Goal: Task Accomplishment & Management: Manage account settings

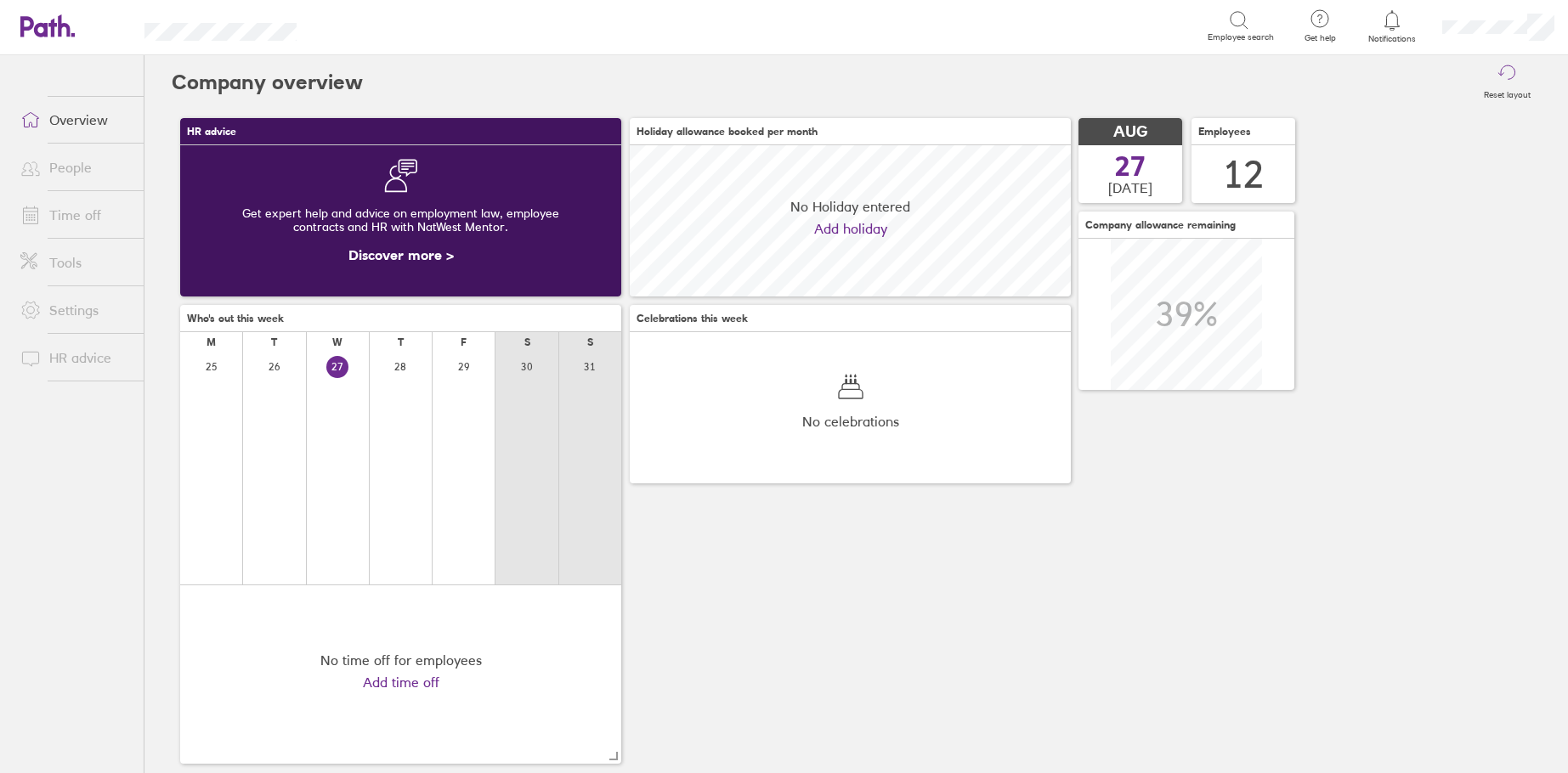
scroll to position [151, 441]
click at [64, 173] on link "People" at bounding box center [75, 167] width 136 height 34
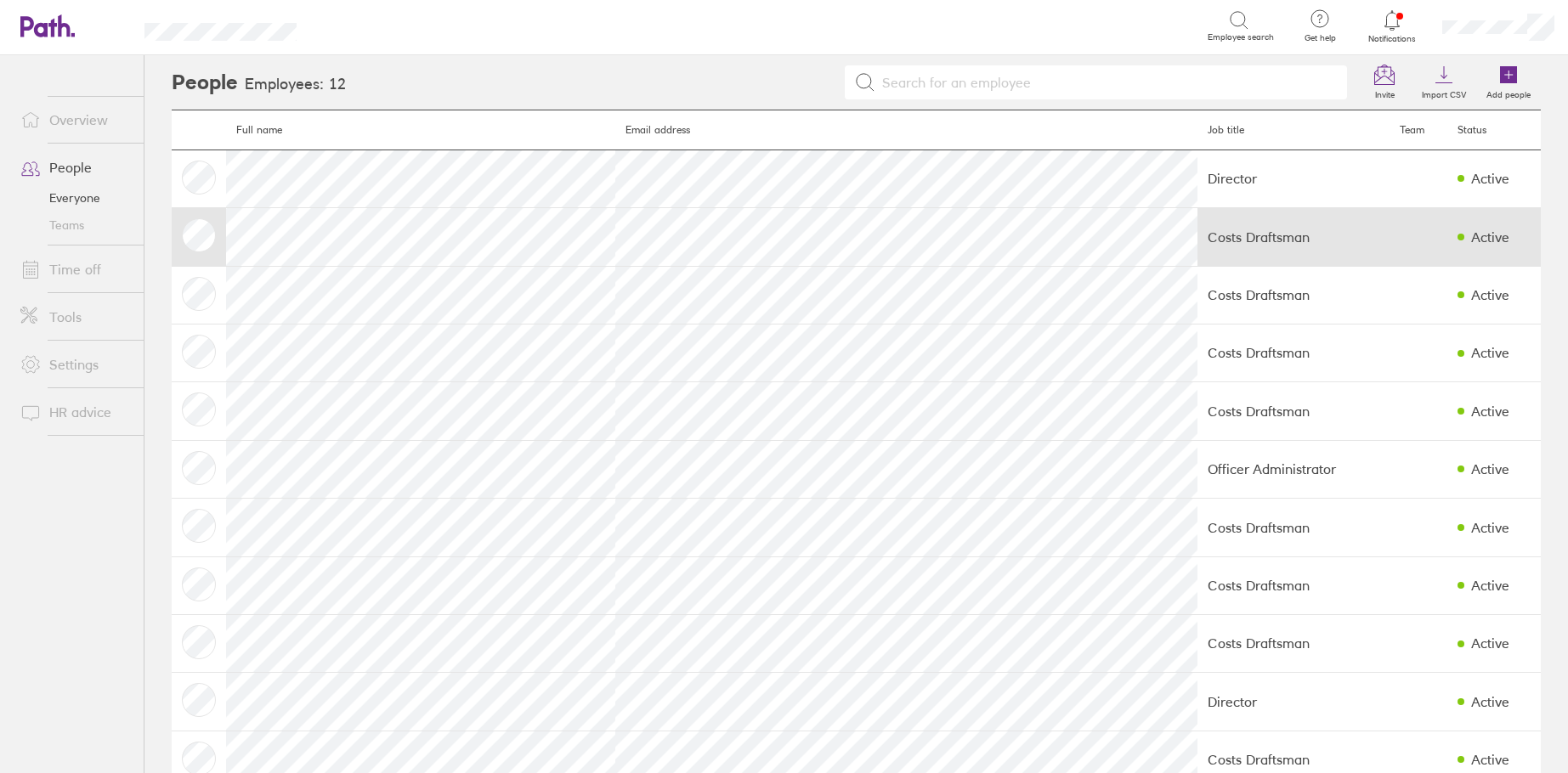
scroll to position [85, 0]
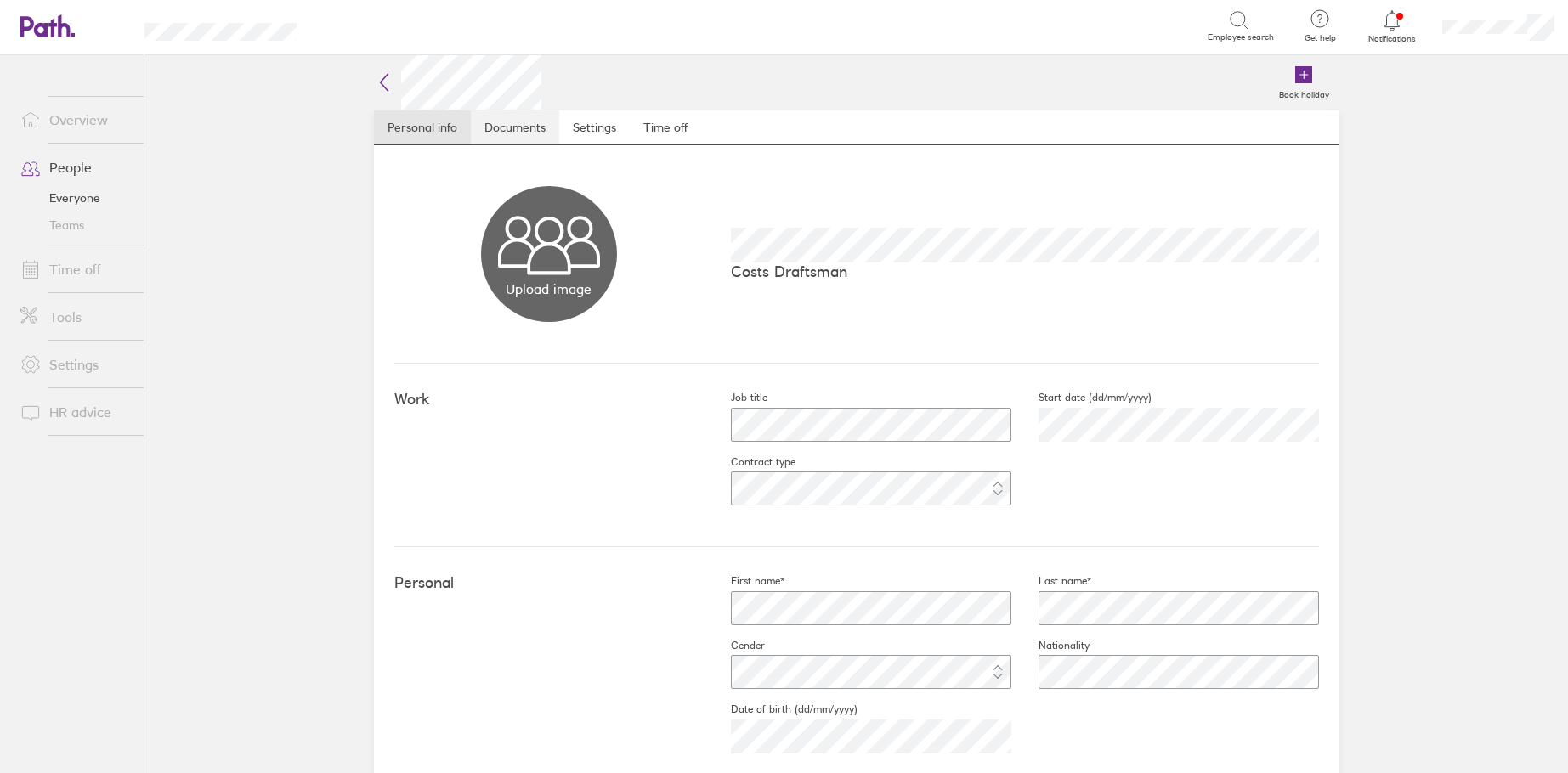
click at [513, 129] on link "Documents" at bounding box center [515, 127] width 89 height 34
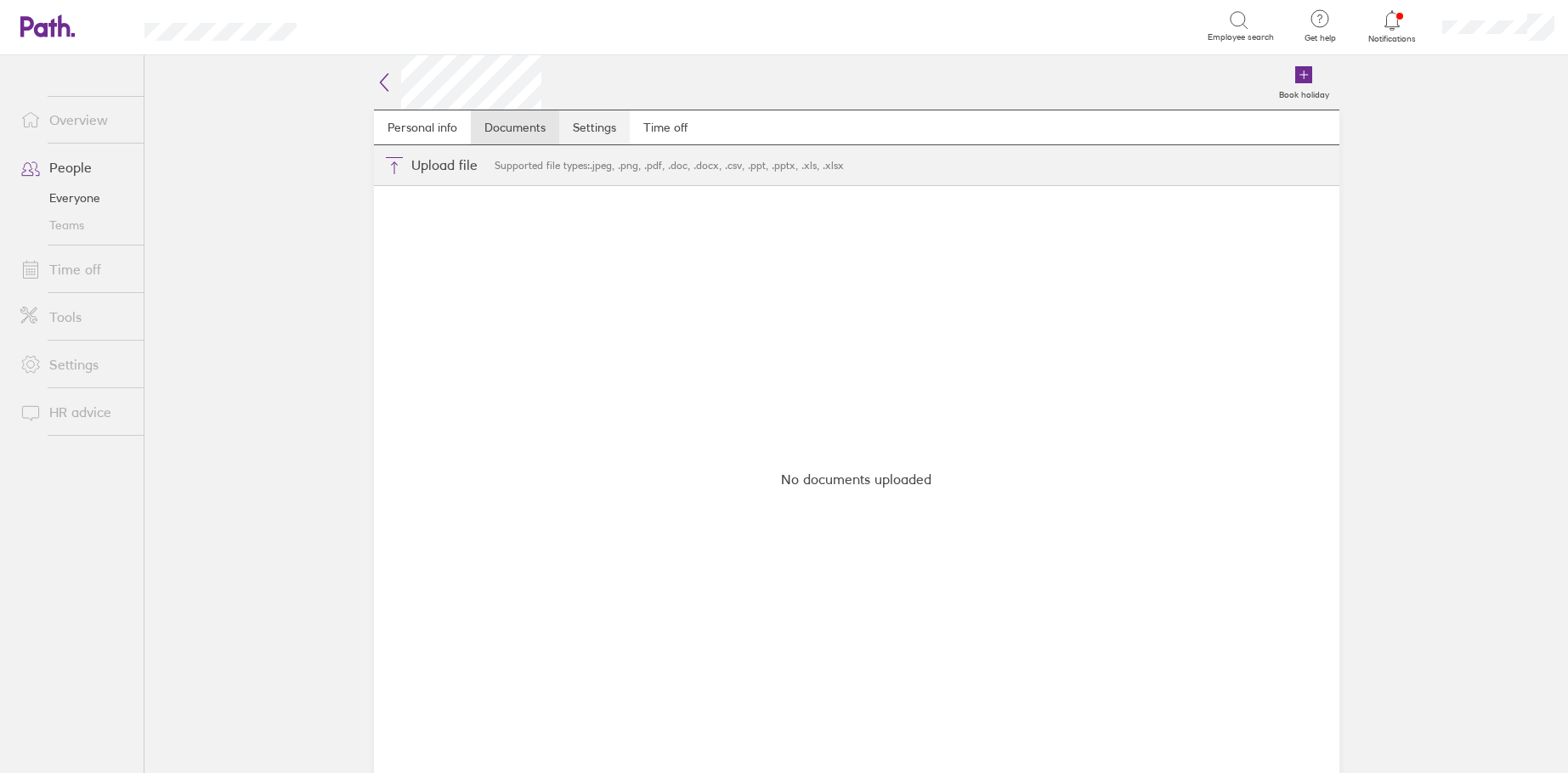
click at [592, 126] on link "Settings" at bounding box center [594, 127] width 70 height 34
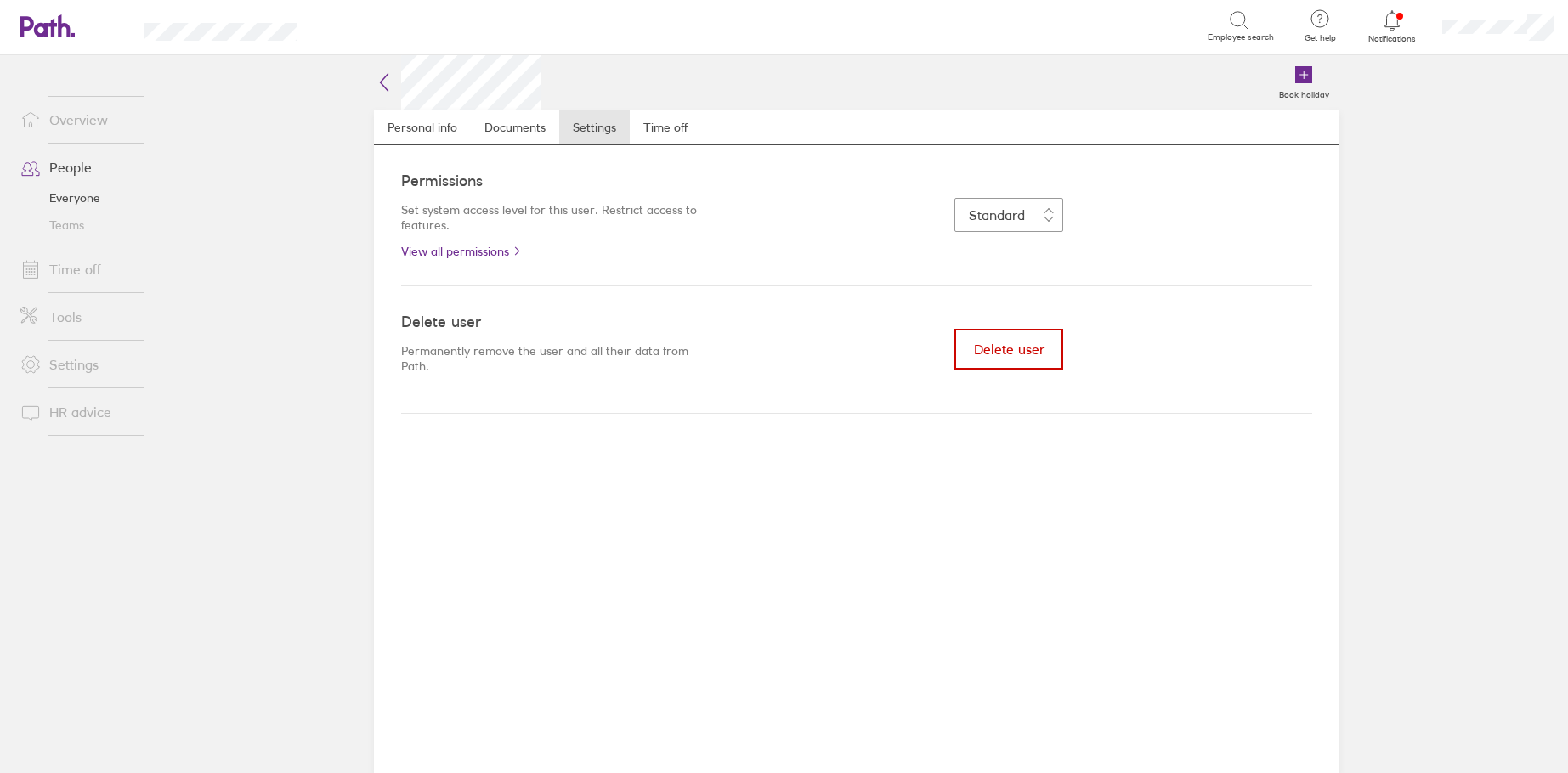
click at [996, 351] on span "Delete user" at bounding box center [1009, 349] width 70 height 16
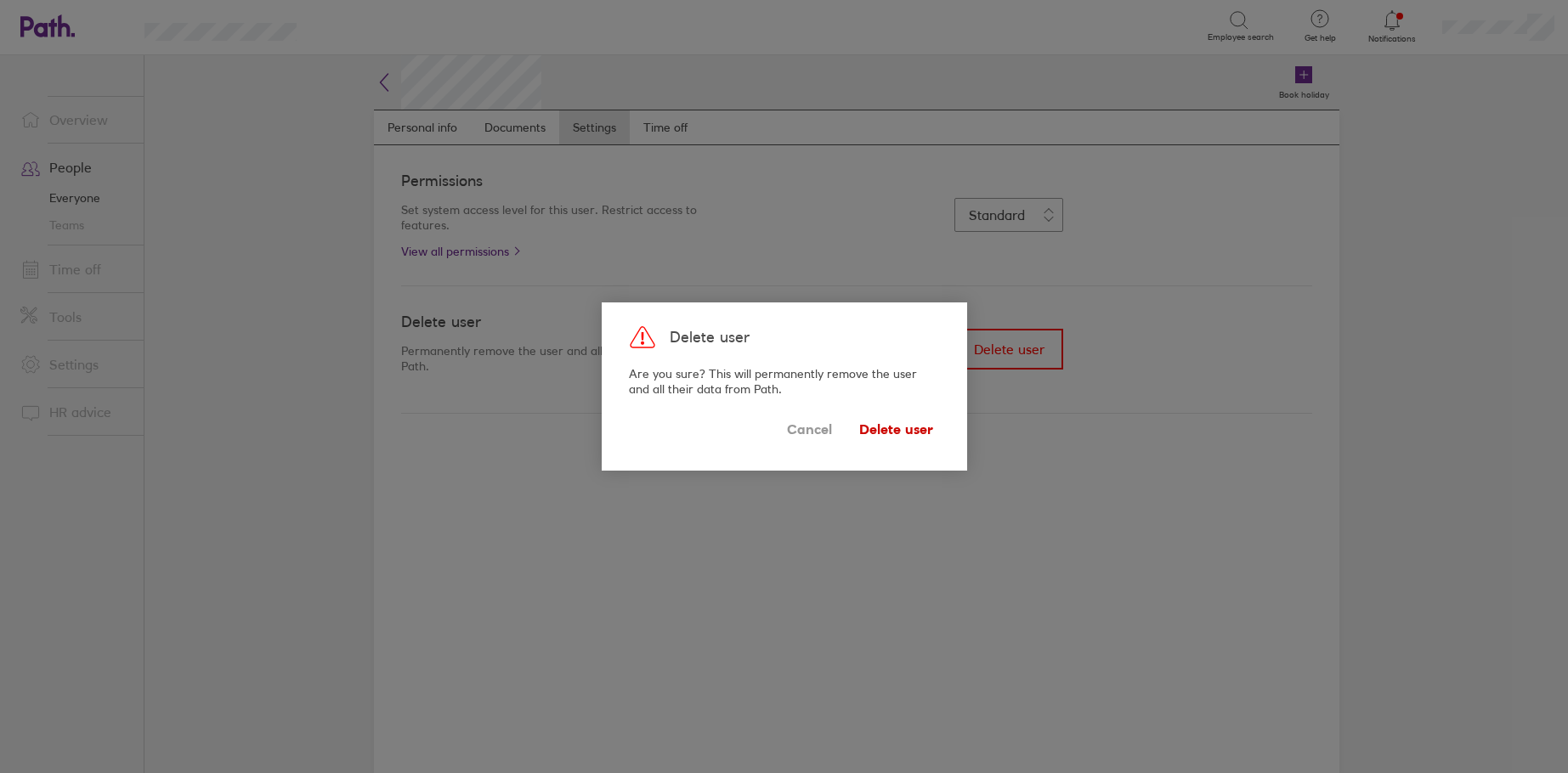
click at [894, 428] on span "Delete user" at bounding box center [896, 428] width 74 height 27
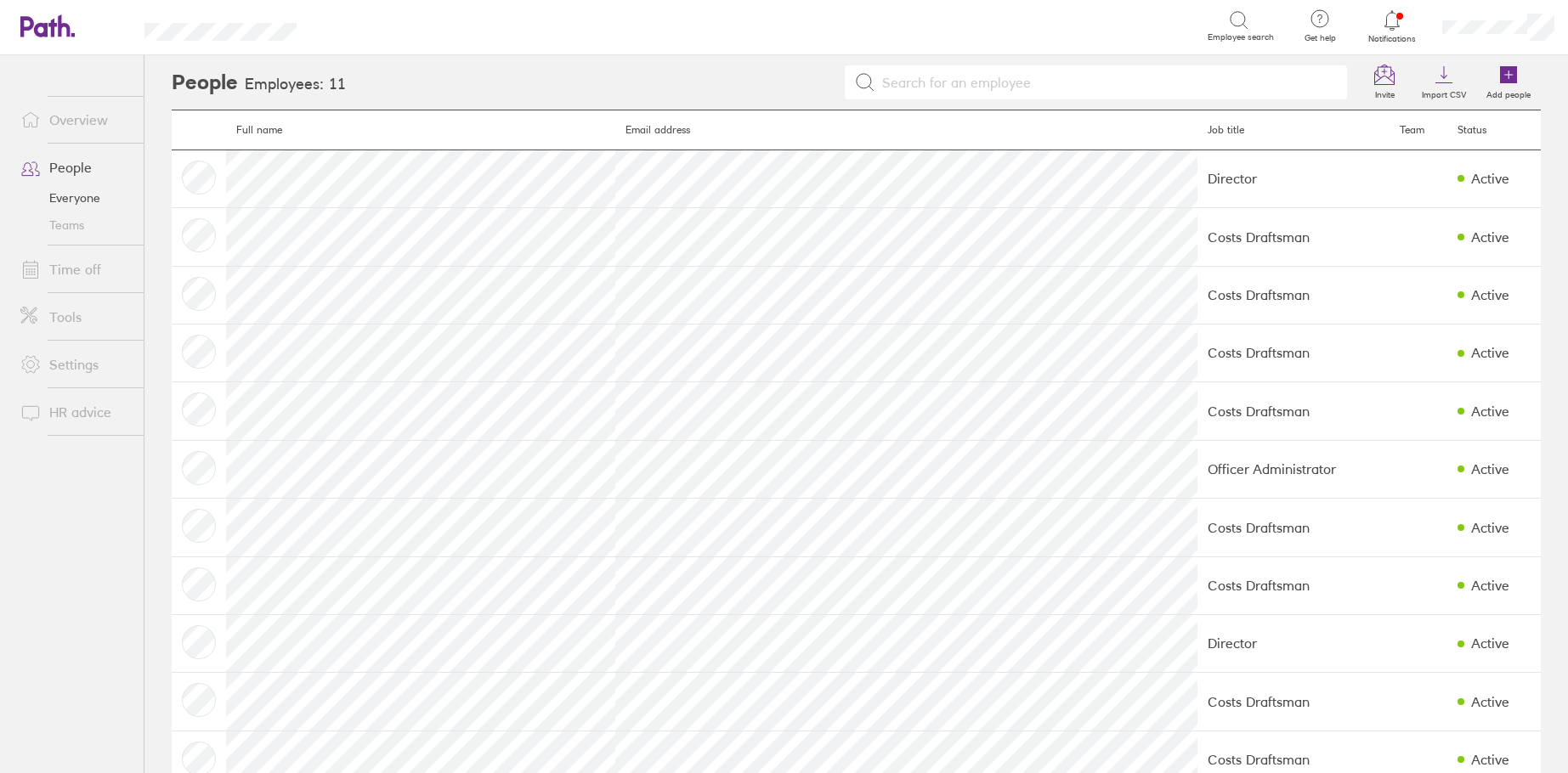
click at [63, 268] on link "Time off" at bounding box center [75, 269] width 136 height 34
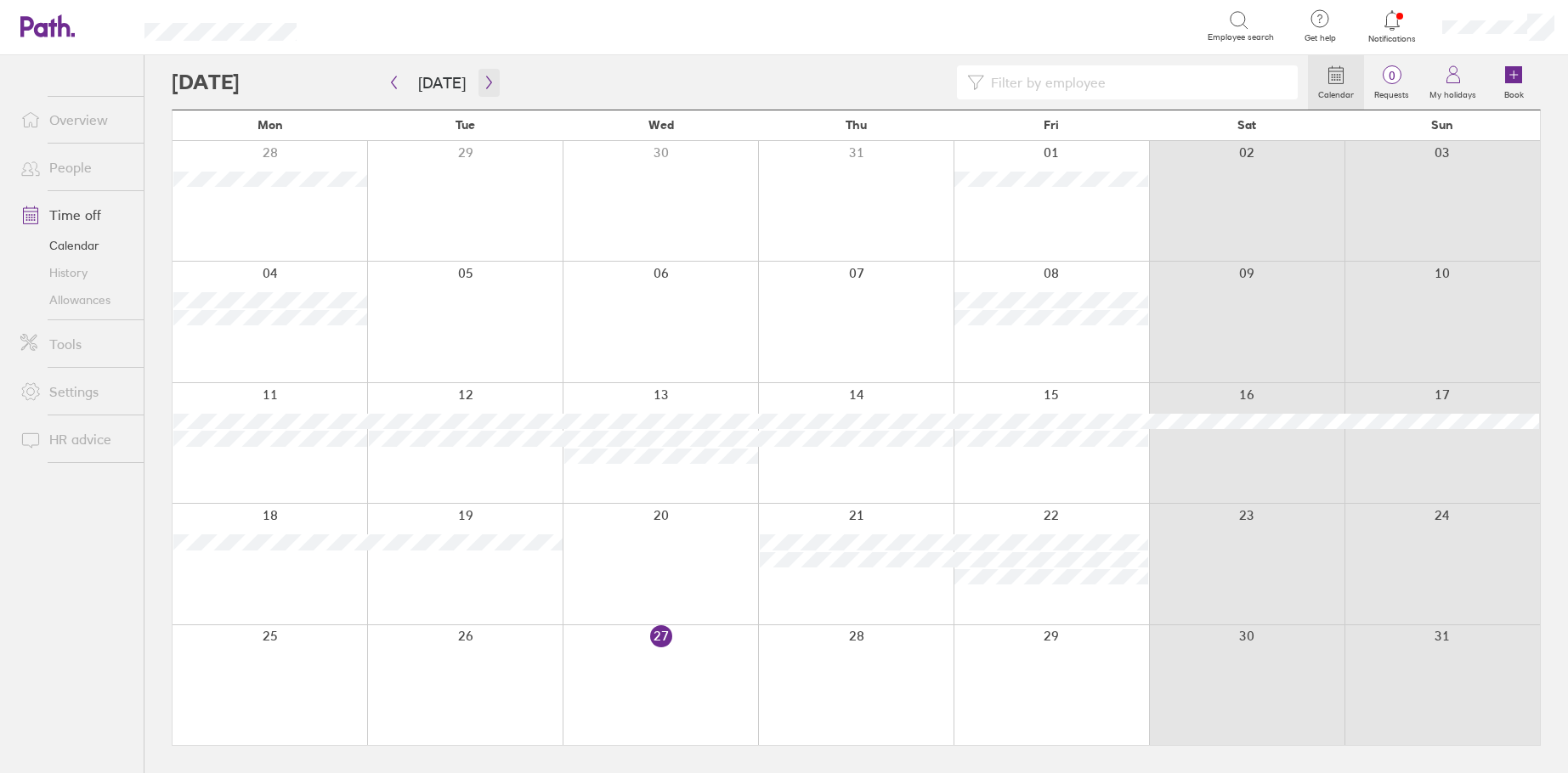
click at [486, 80] on icon "button" at bounding box center [489, 83] width 13 height 14
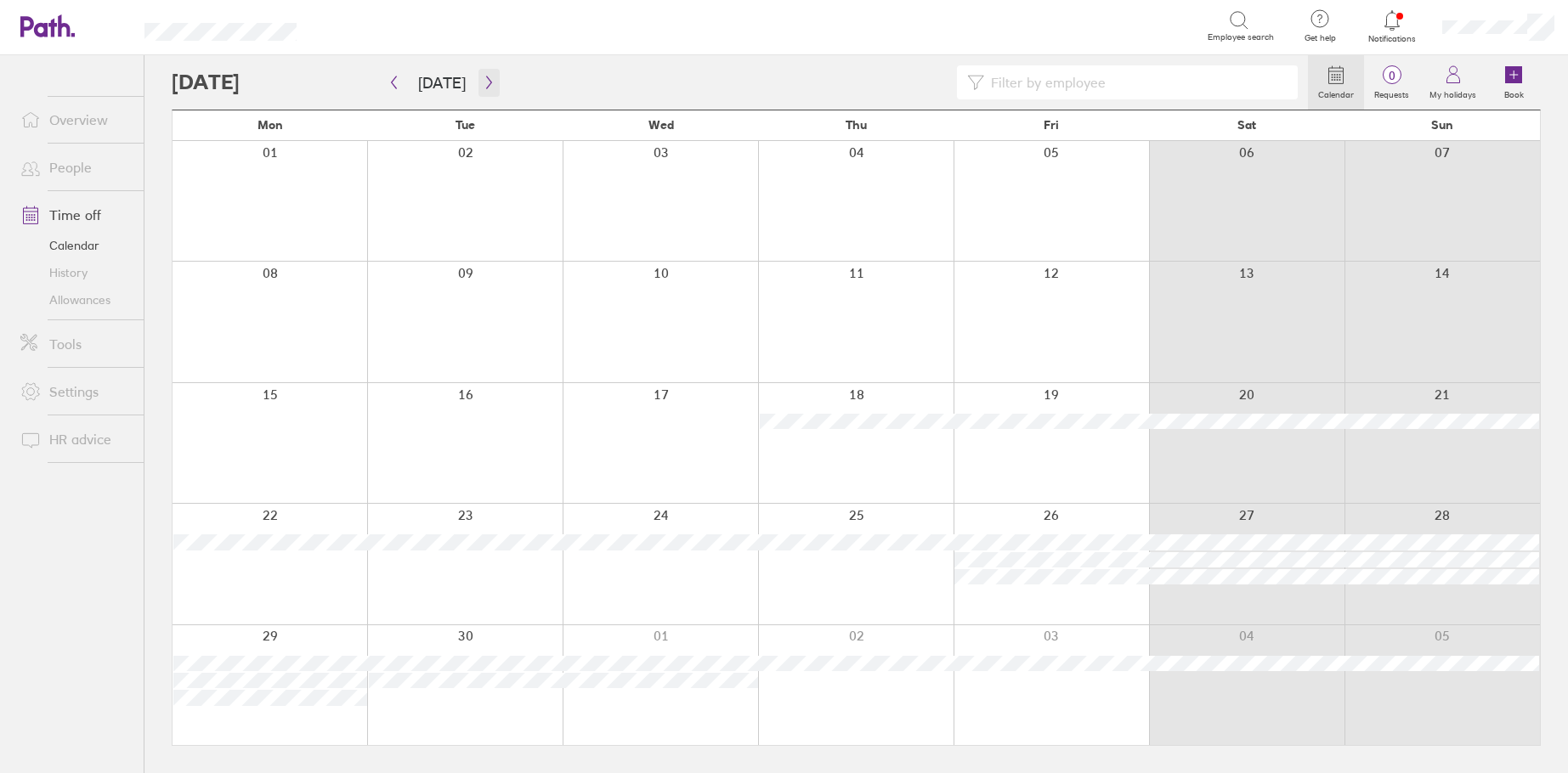
click at [483, 76] on icon "button" at bounding box center [489, 83] width 13 height 14
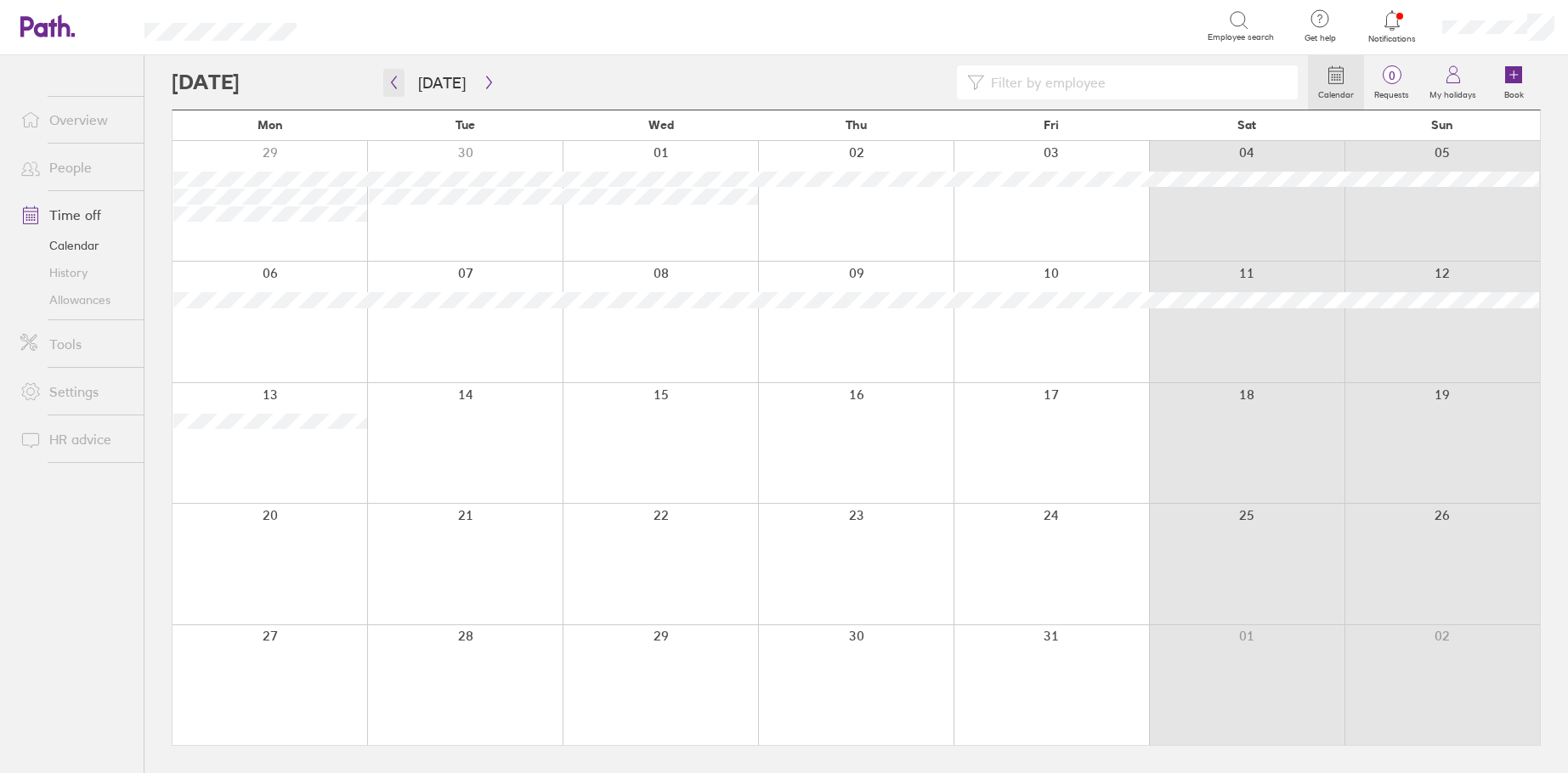
click at [398, 78] on icon "button" at bounding box center [394, 83] width 13 height 14
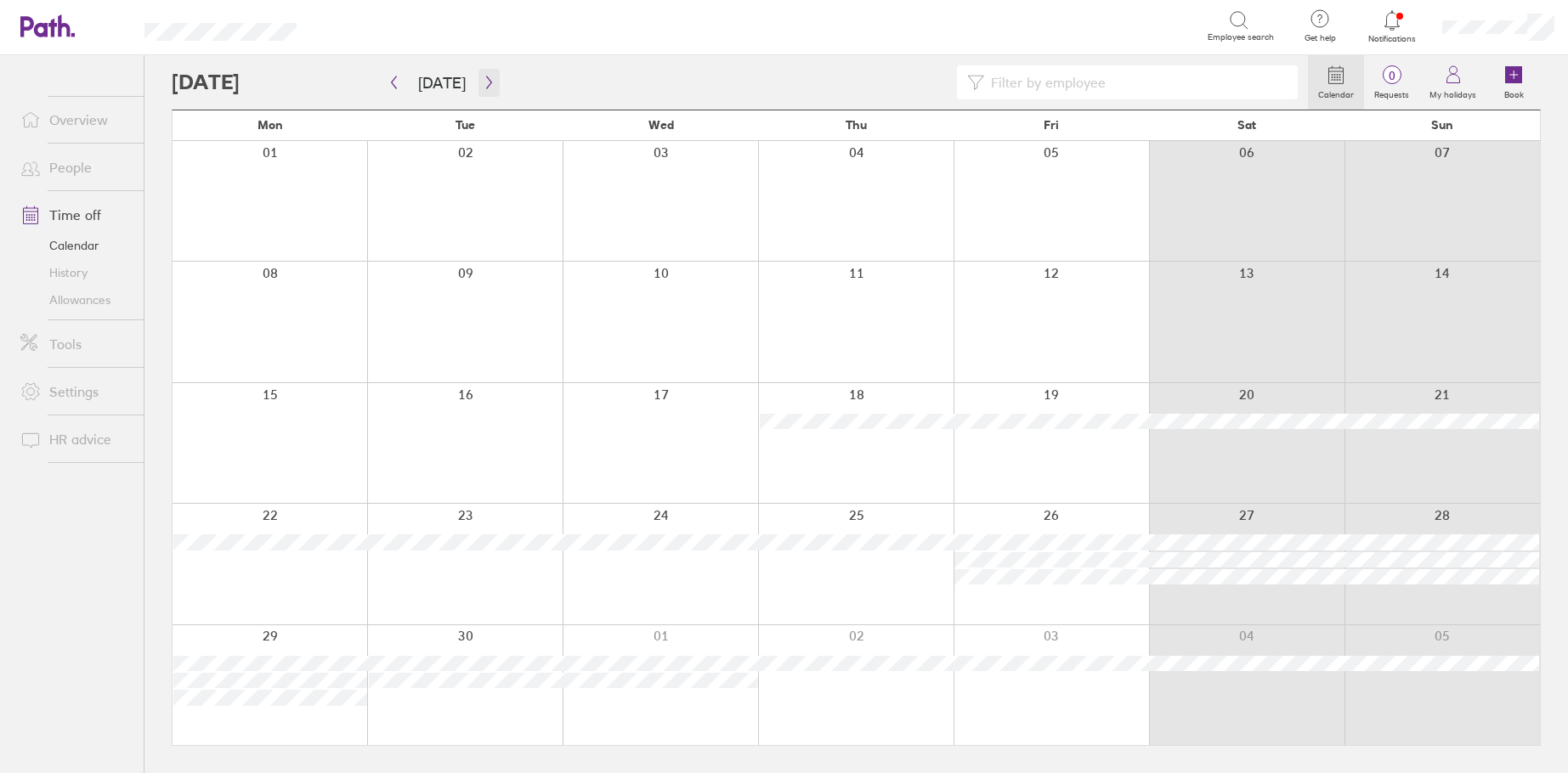
click at [486, 74] on button "button" at bounding box center [489, 83] width 21 height 28
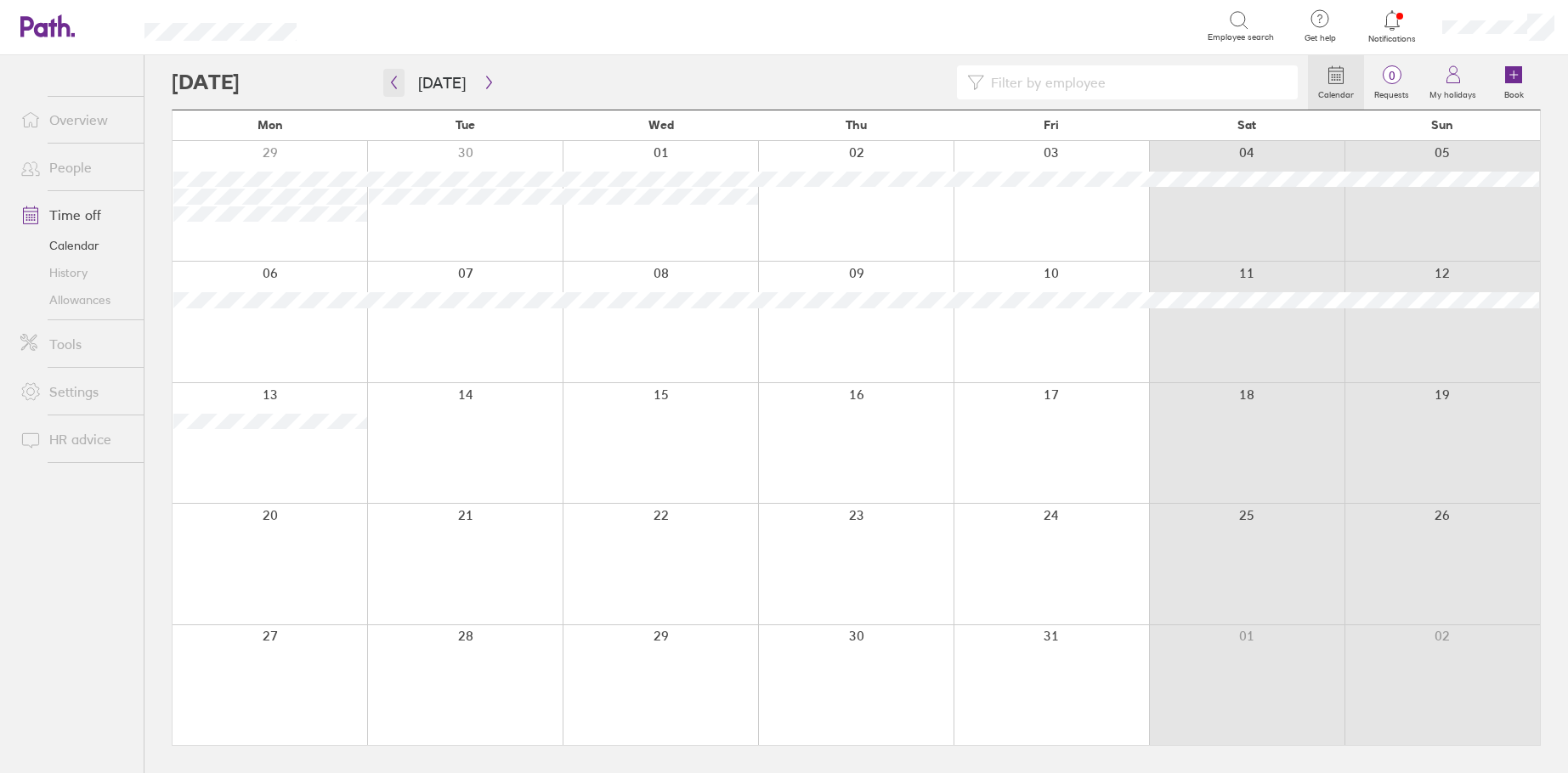
click at [399, 81] on icon "button" at bounding box center [394, 83] width 13 height 14
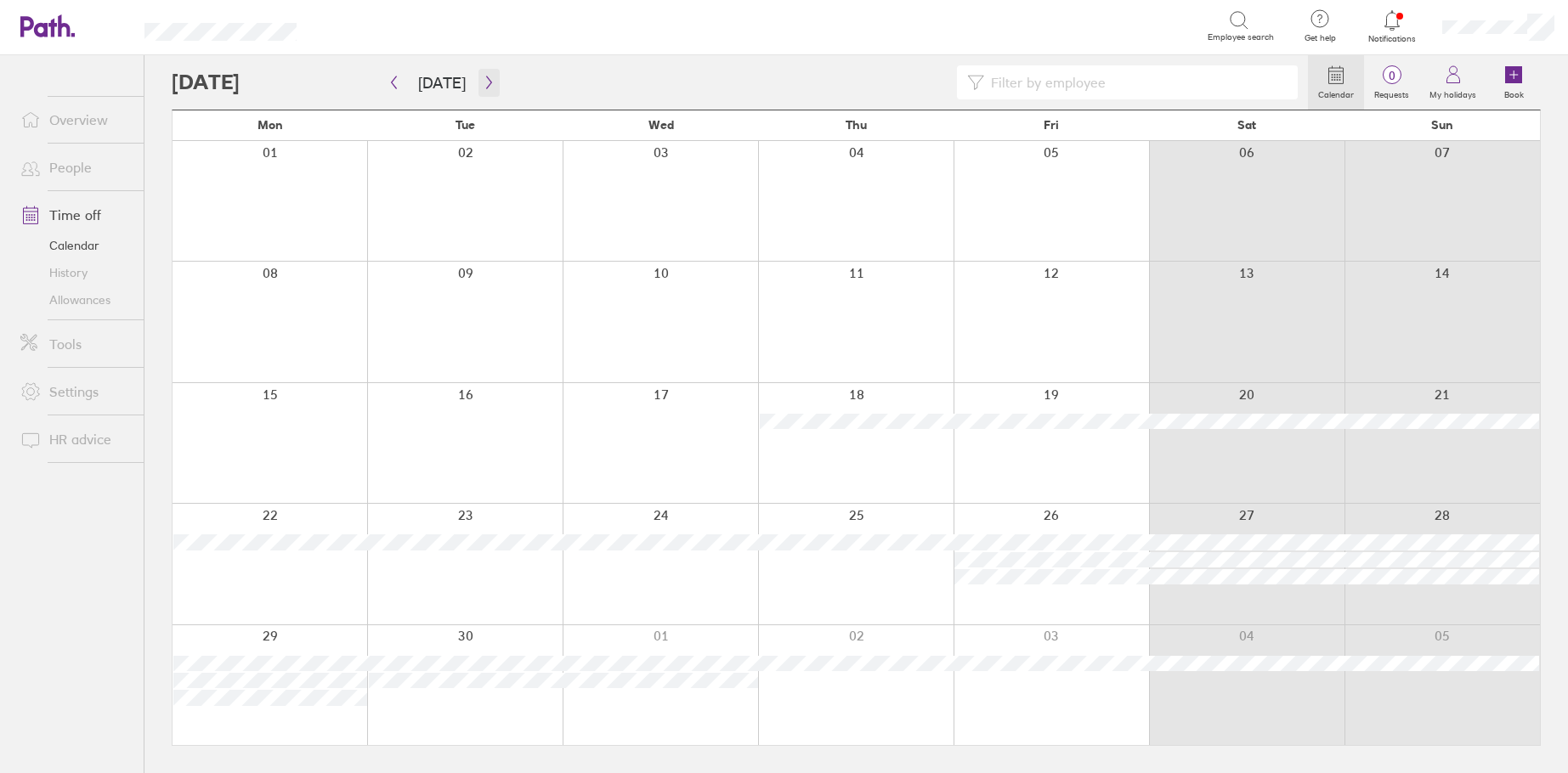
click at [486, 80] on icon "button" at bounding box center [489, 83] width 13 height 14
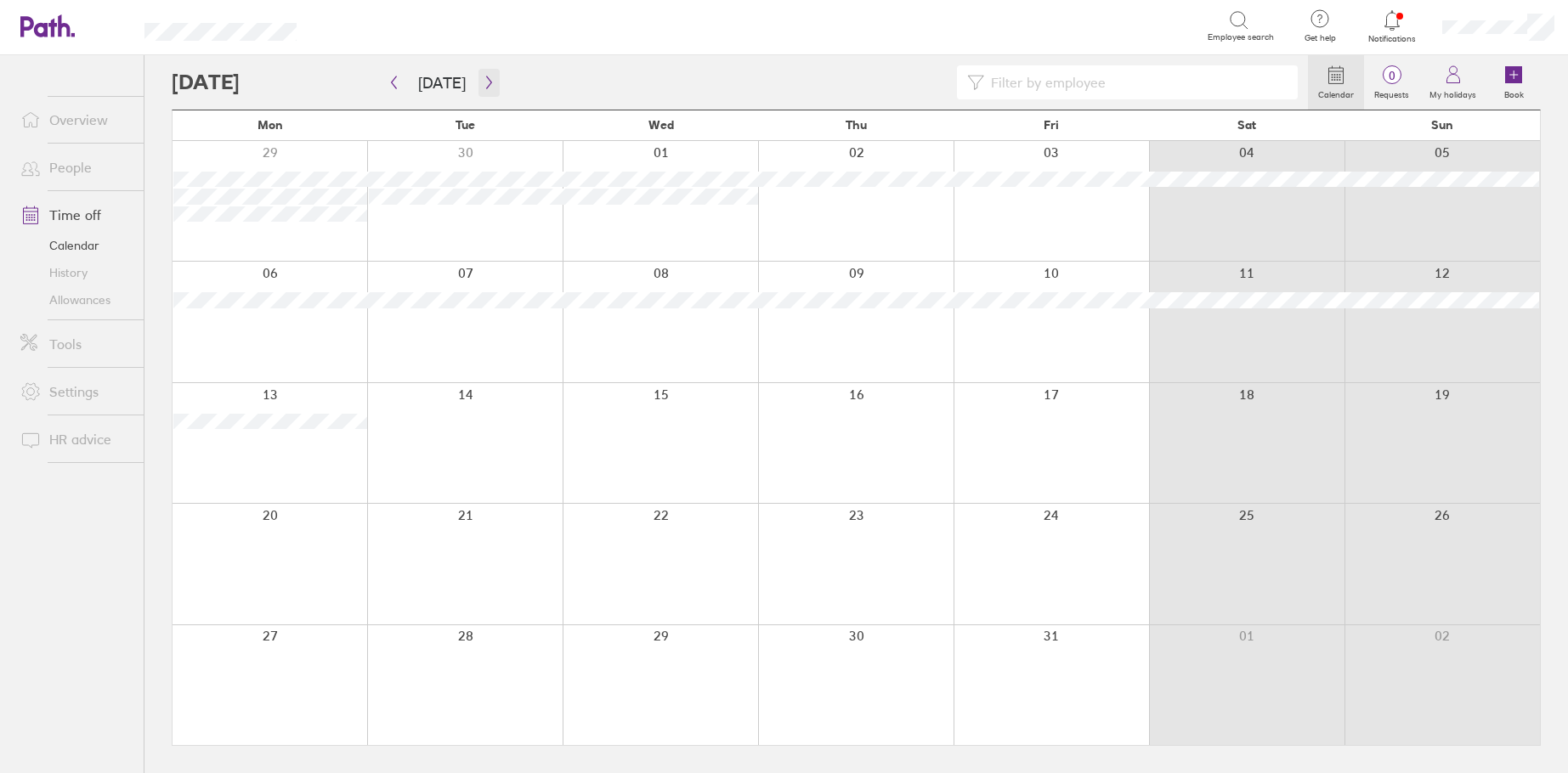
click at [483, 87] on icon "button" at bounding box center [489, 83] width 13 height 14
click at [483, 85] on icon "button" at bounding box center [489, 83] width 13 height 14
click at [93, 213] on link "Time off" at bounding box center [75, 215] width 136 height 34
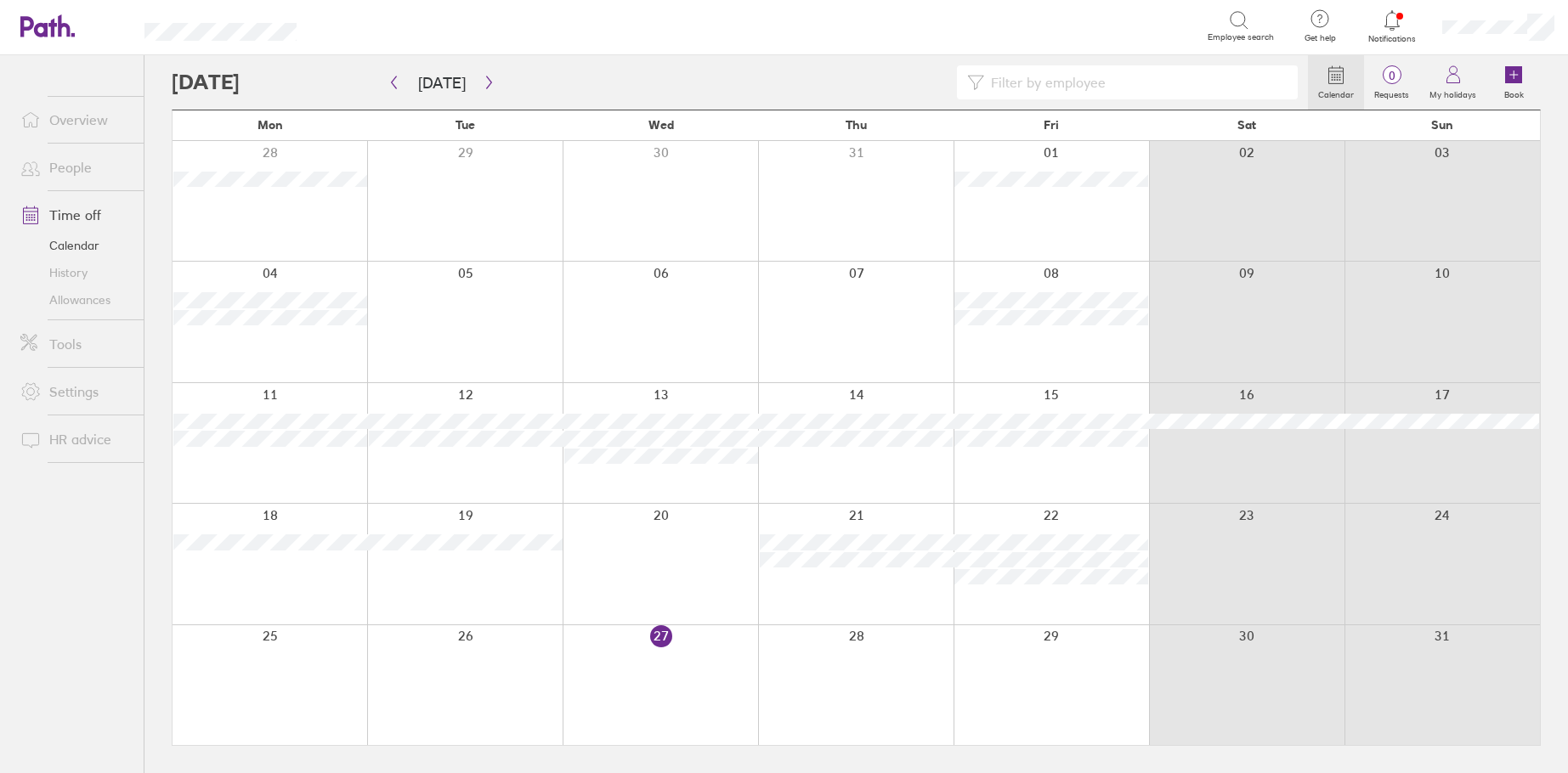
click at [86, 125] on link "Overview" at bounding box center [75, 119] width 136 height 34
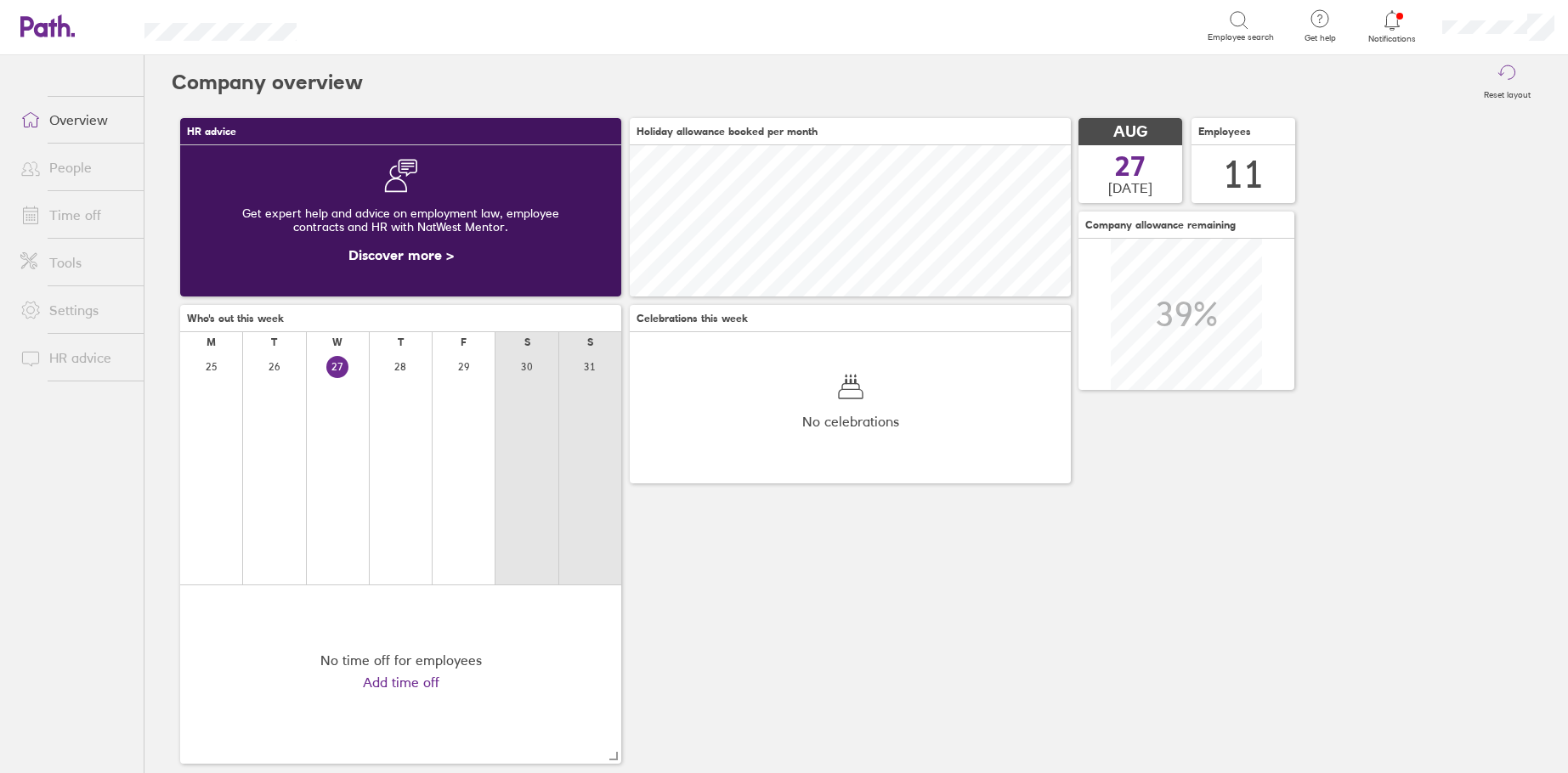
scroll to position [151, 441]
click at [86, 172] on link "People" at bounding box center [75, 167] width 136 height 34
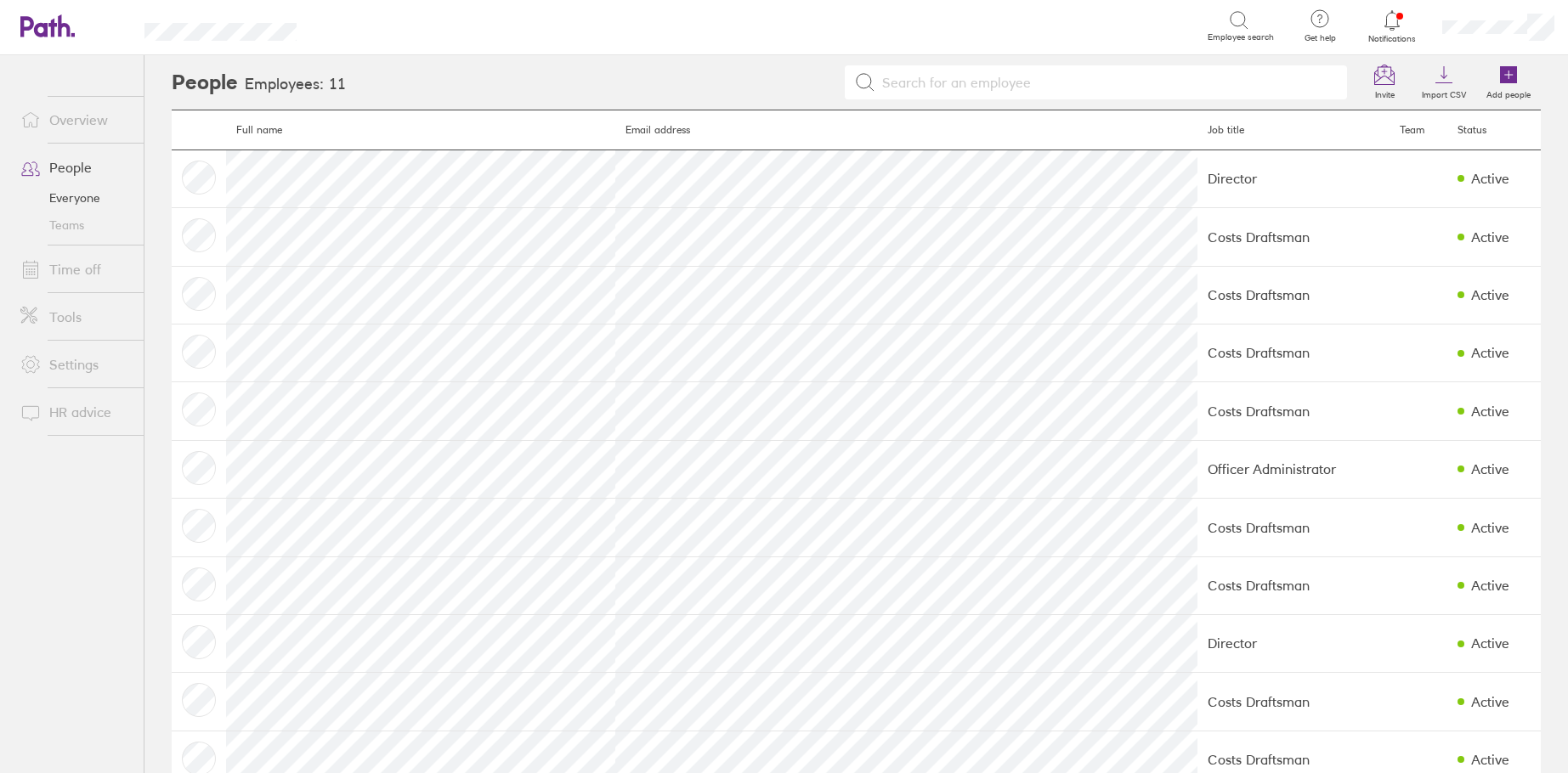
click at [81, 274] on link "Time off" at bounding box center [75, 269] width 136 height 34
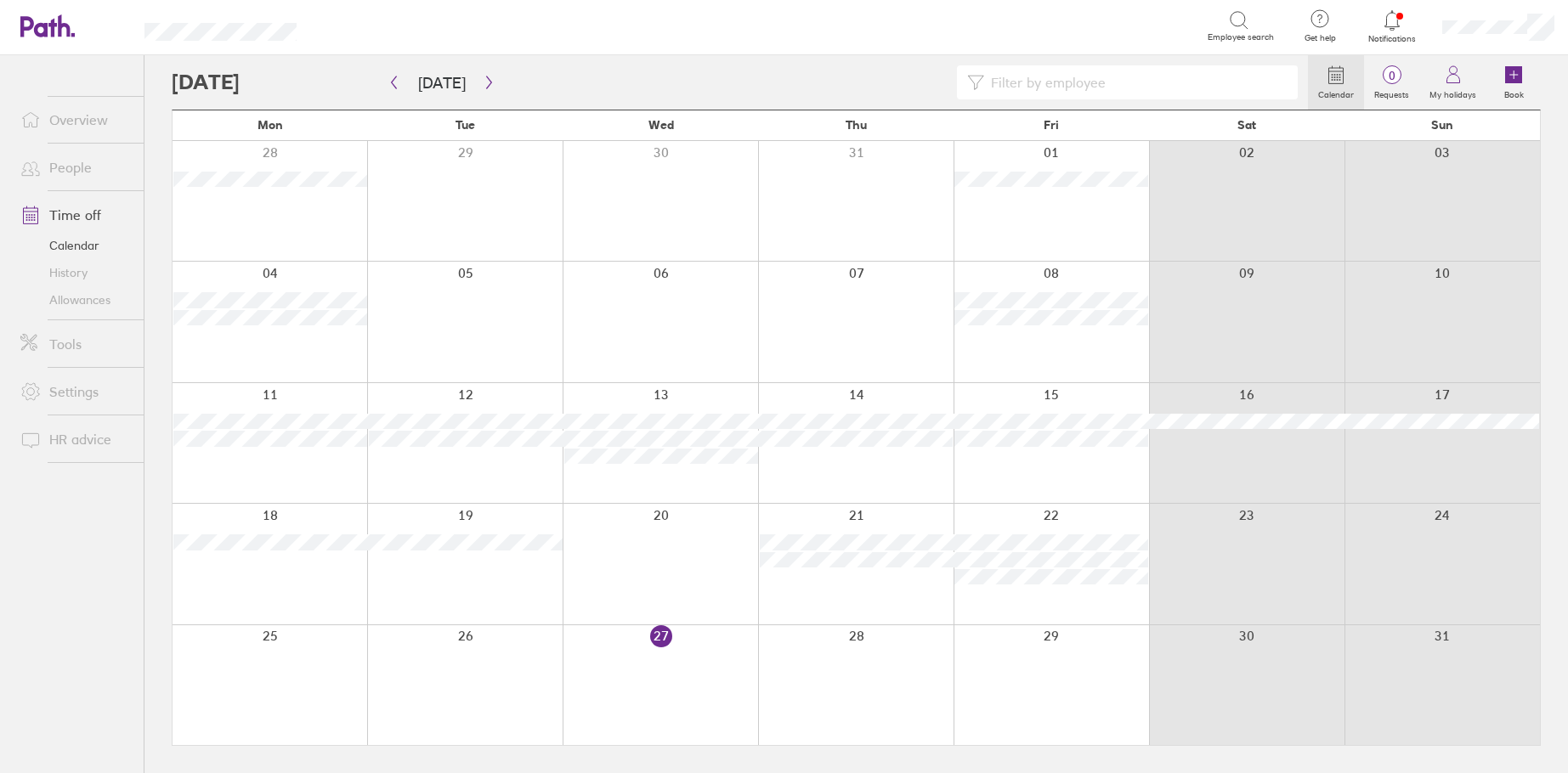
click at [68, 168] on link "People" at bounding box center [75, 167] width 136 height 34
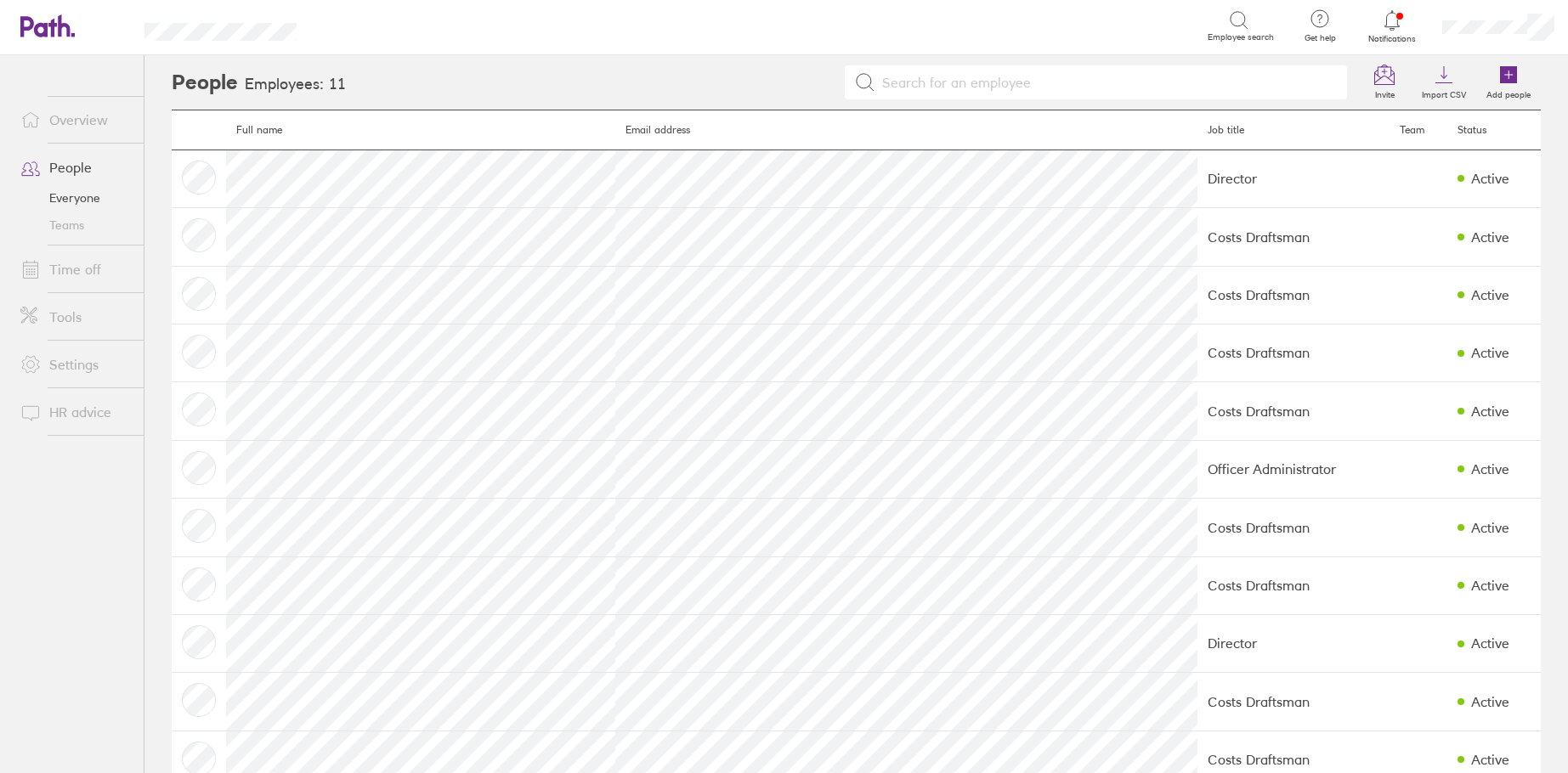
click at [69, 207] on link "Everyone" at bounding box center [75, 197] width 136 height 27
click at [69, 206] on link "Everyone" at bounding box center [75, 197] width 136 height 27
click at [72, 199] on link "Everyone" at bounding box center [75, 197] width 136 height 27
click at [77, 127] on link "Overview" at bounding box center [75, 119] width 136 height 34
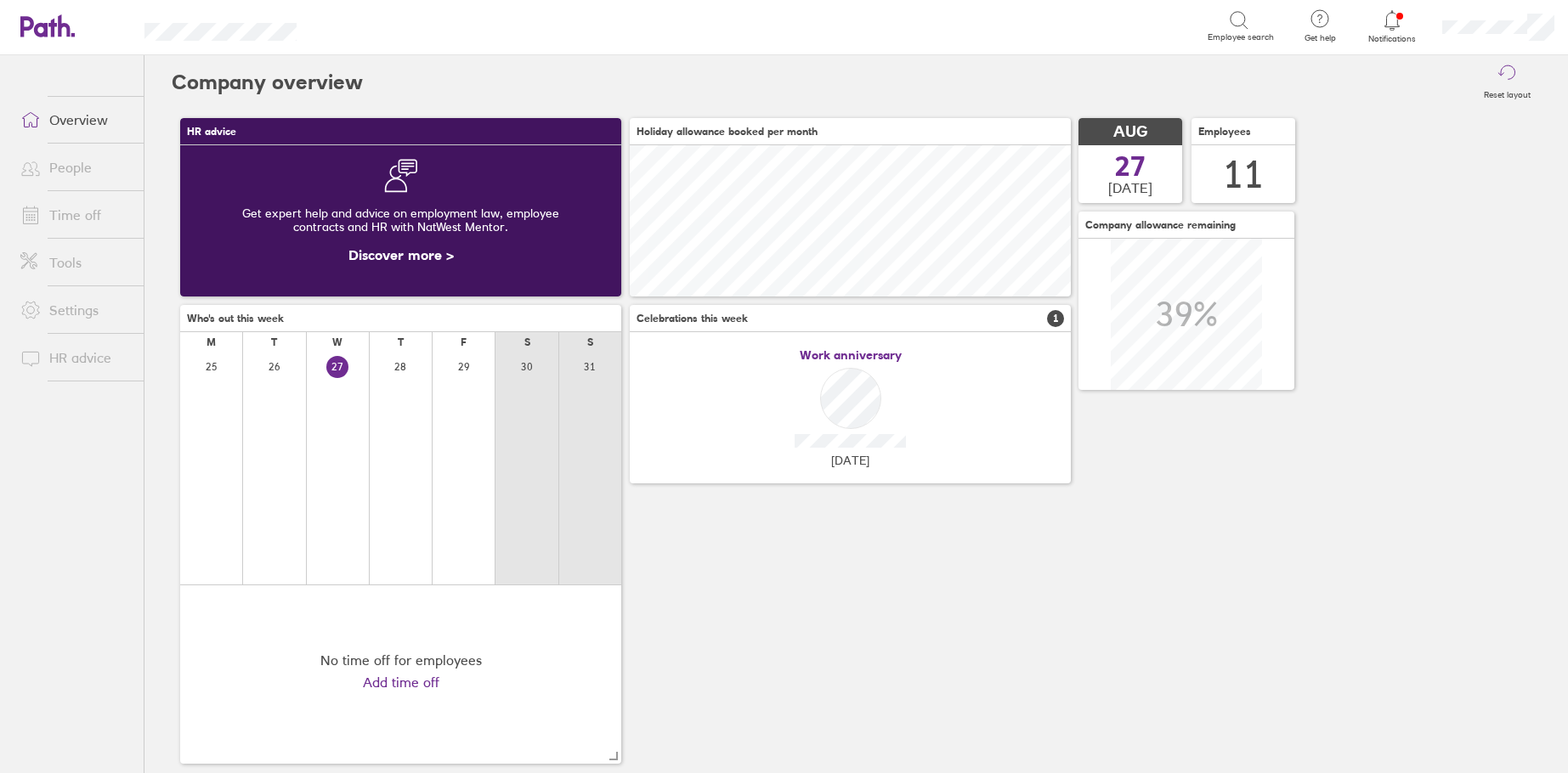
scroll to position [26, 0]
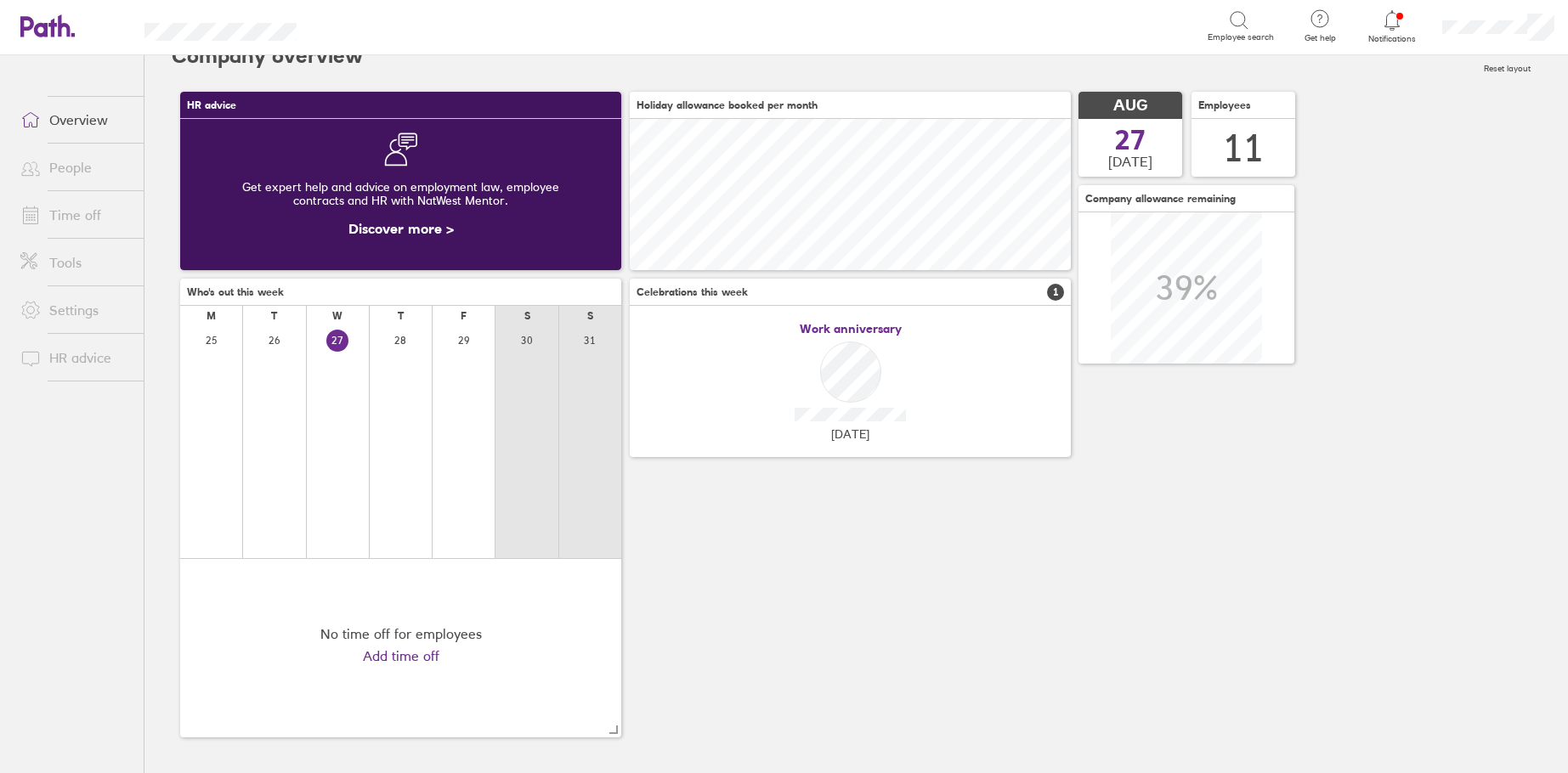
click at [62, 169] on link "People" at bounding box center [75, 167] width 136 height 34
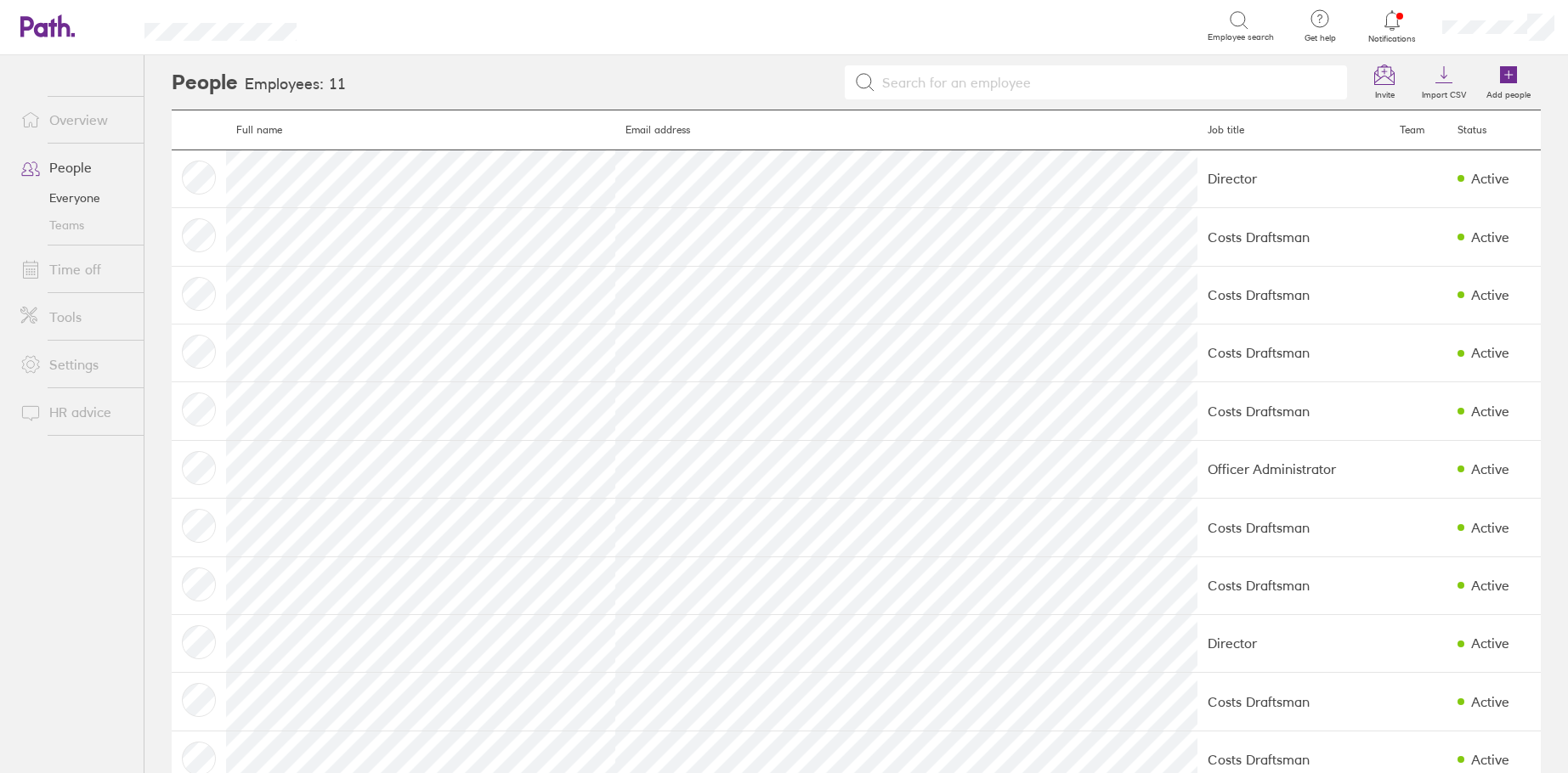
click at [71, 278] on link "Time off" at bounding box center [75, 269] width 136 height 34
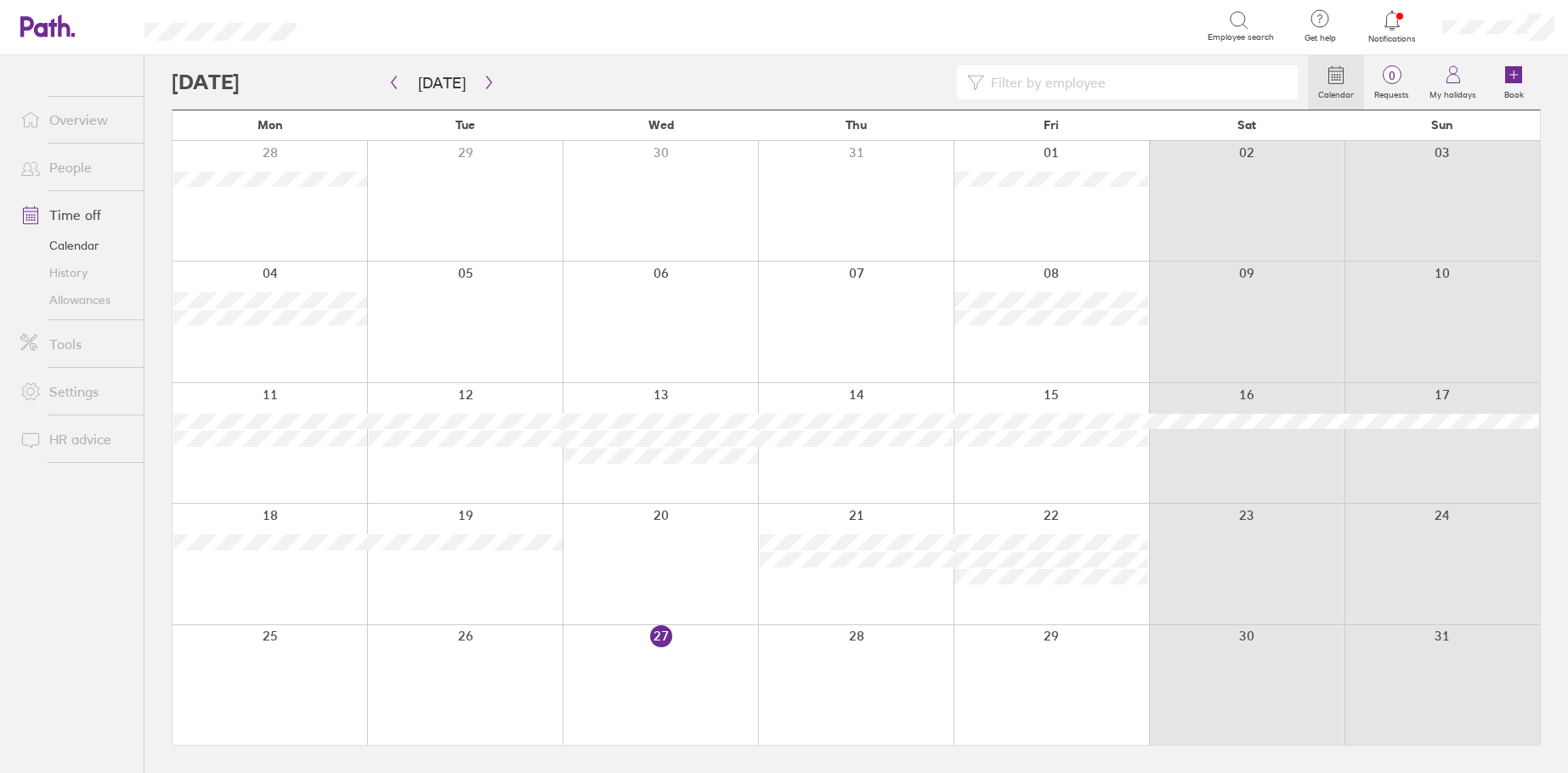
click at [81, 307] on link "Allowances" at bounding box center [75, 300] width 136 height 27
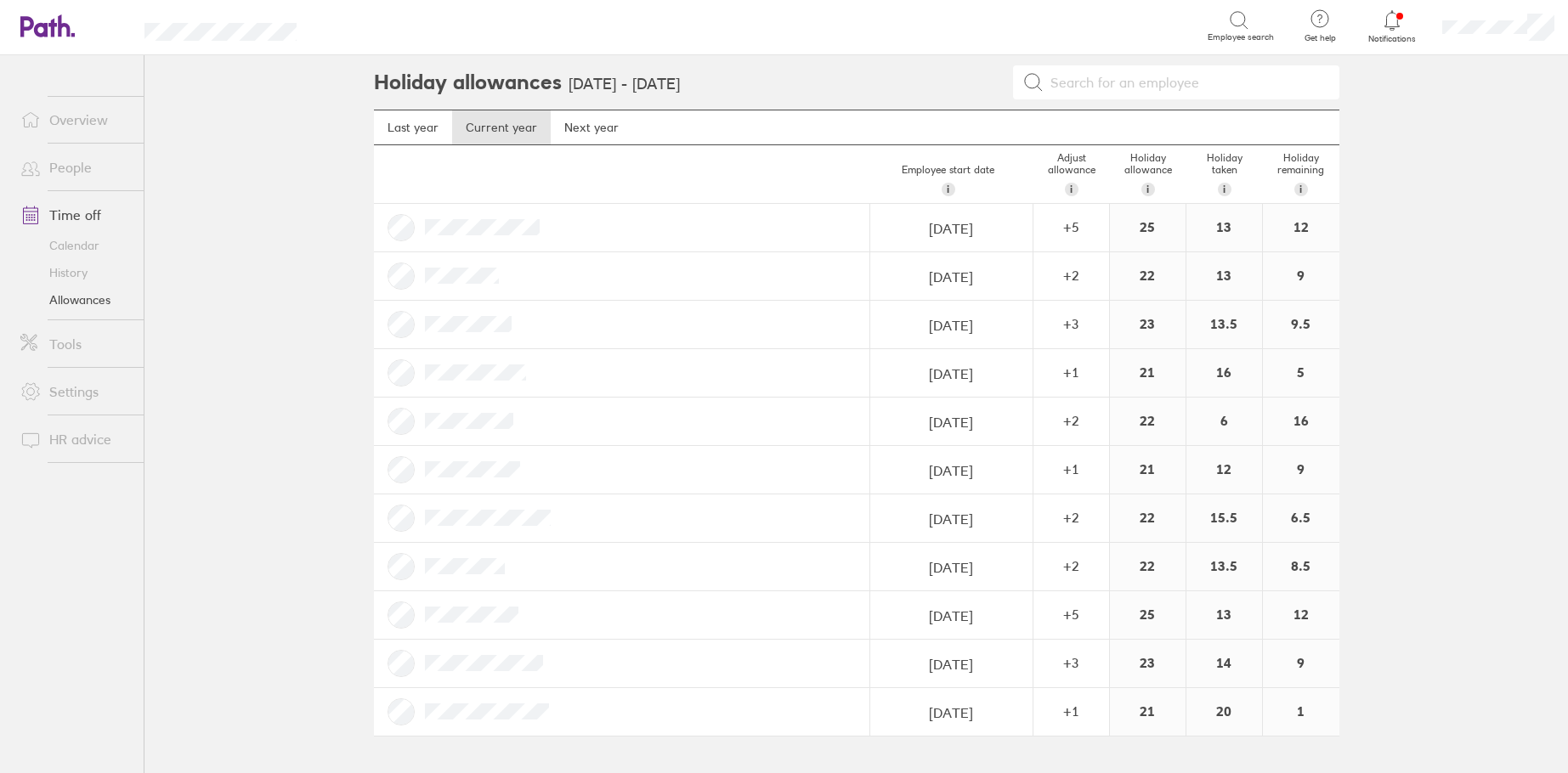
click at [77, 117] on link "Overview" at bounding box center [75, 119] width 136 height 34
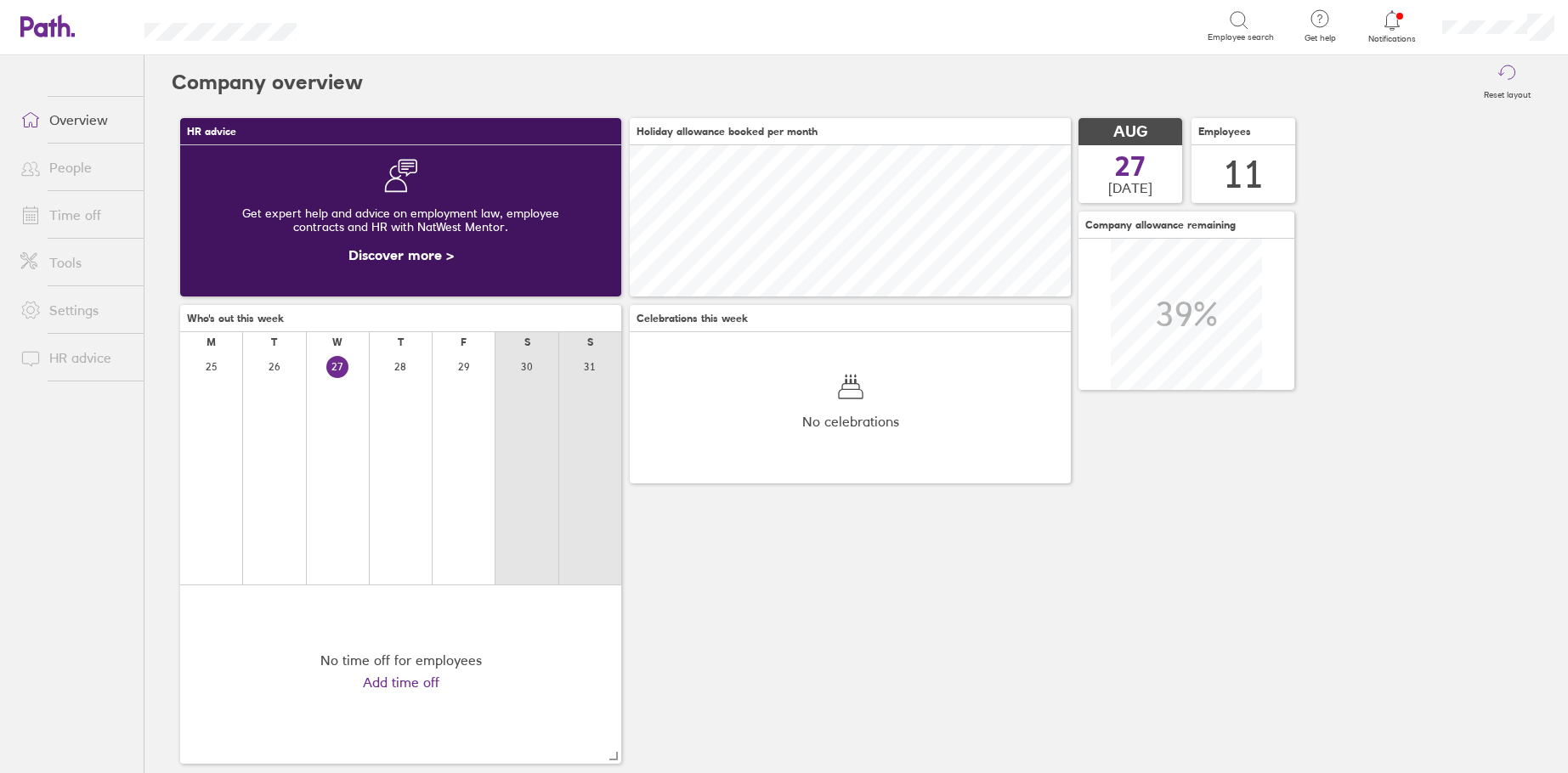
scroll to position [151, 441]
click at [82, 158] on link "People" at bounding box center [75, 167] width 136 height 34
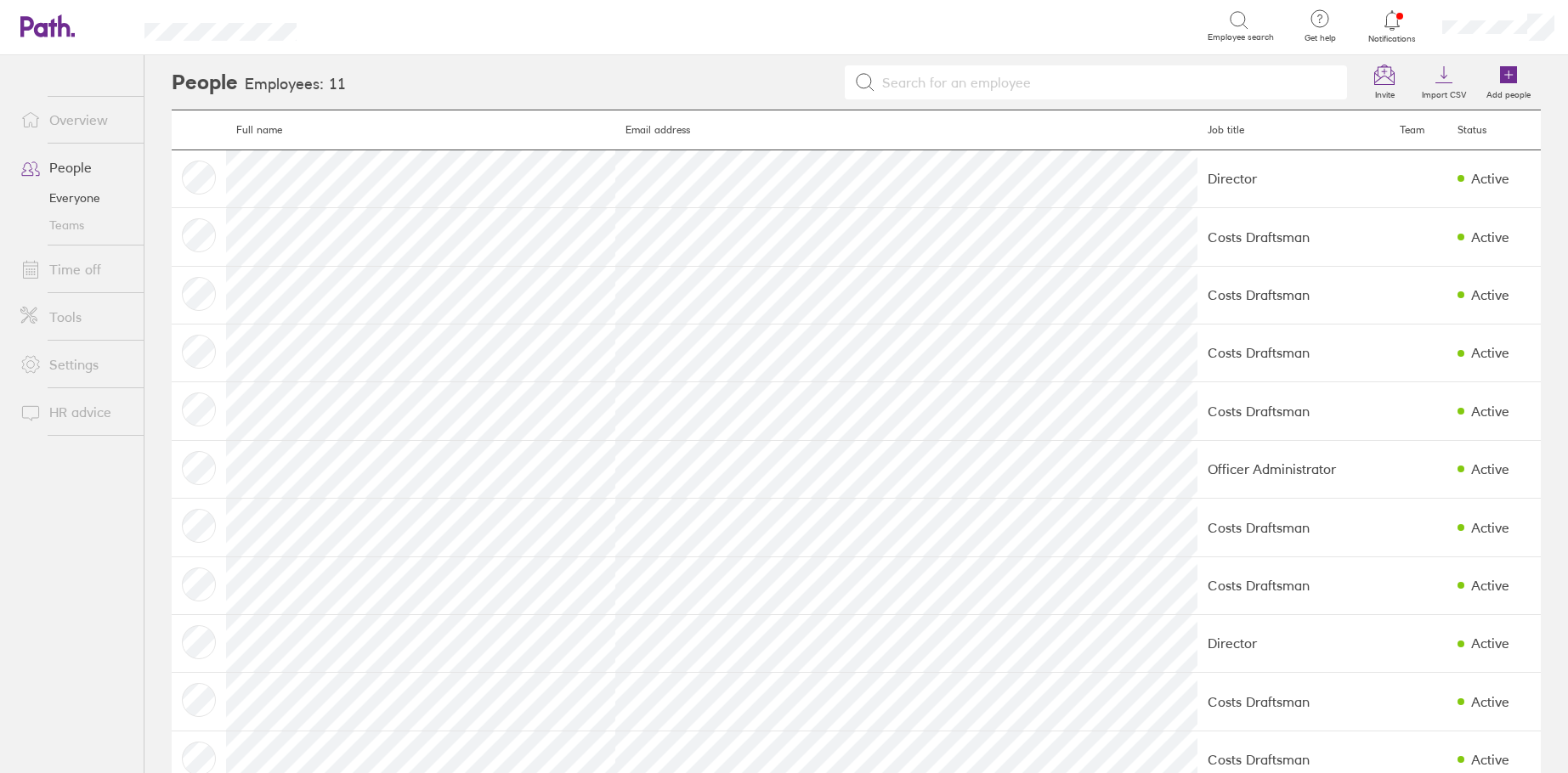
click at [58, 228] on link "Teams" at bounding box center [75, 225] width 136 height 27
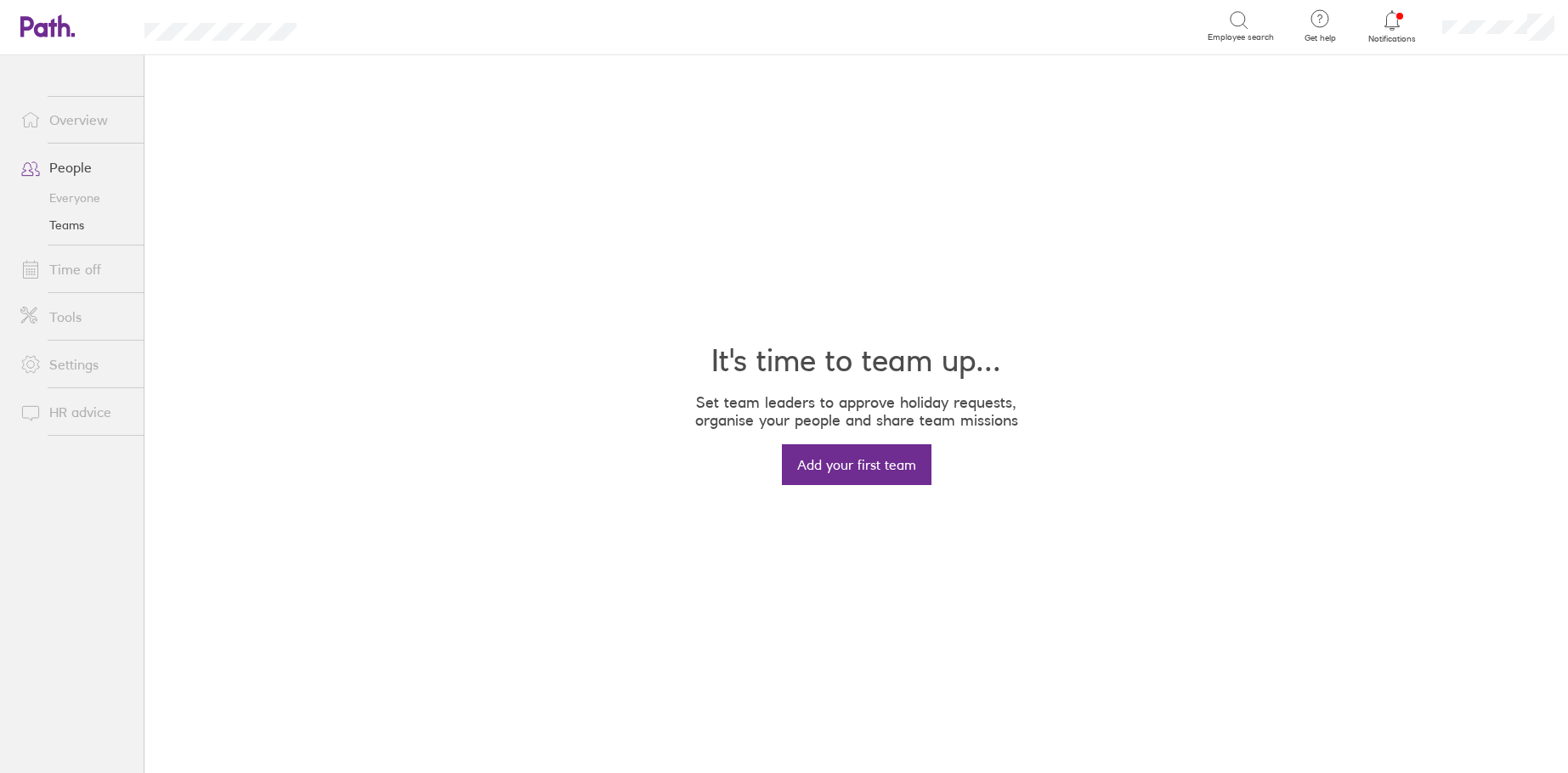
click at [79, 274] on link "Time off" at bounding box center [75, 269] width 136 height 34
